Goal: Navigation & Orientation: Go to known website

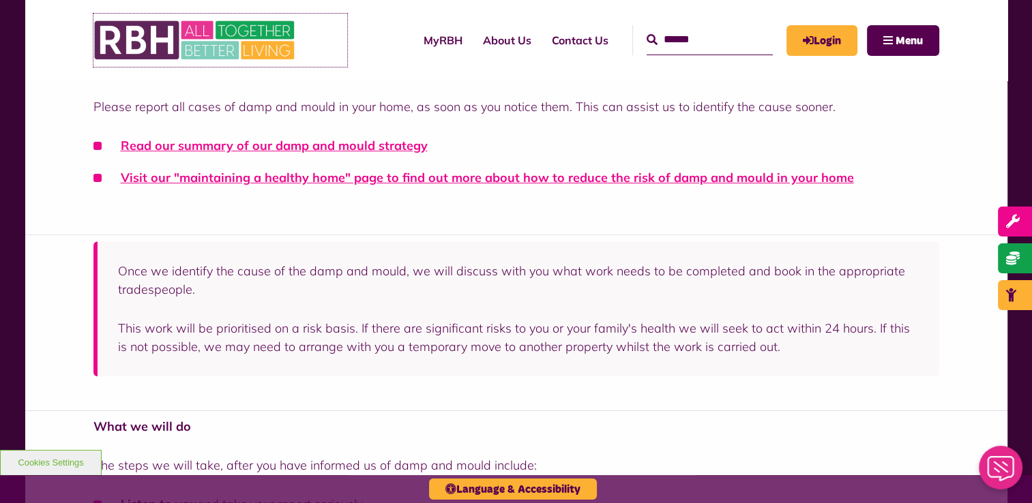
drag, startPoint x: 0, startPoint y: 0, endPoint x: 256, endPoint y: 43, distance: 260.0
click at [256, 43] on img at bounding box center [195, 40] width 205 height 53
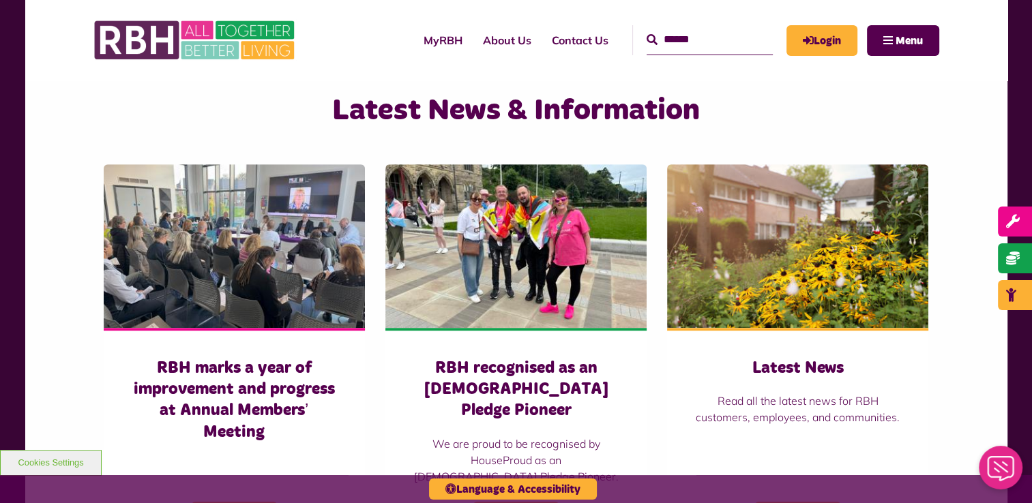
scroll to position [887, 0]
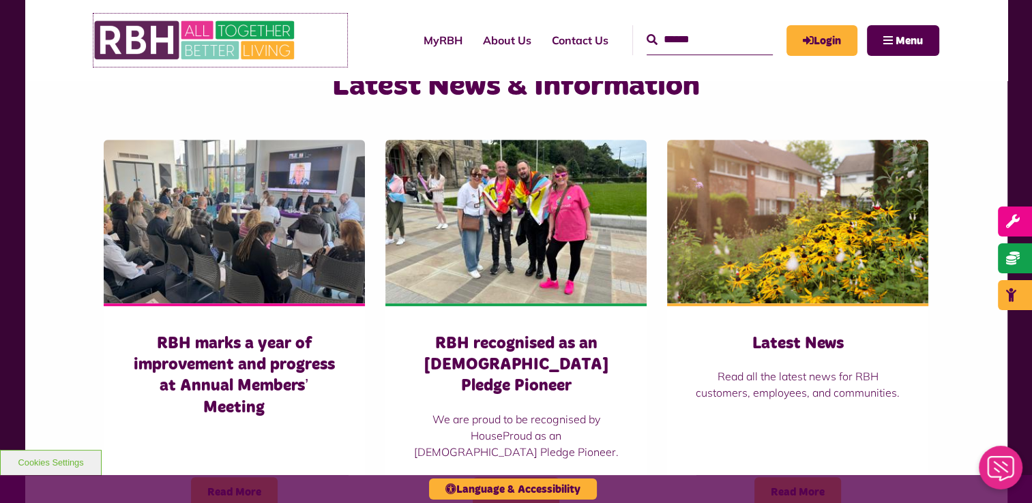
click at [169, 56] on img at bounding box center [195, 40] width 205 height 53
